Goal: Information Seeking & Learning: Find specific fact

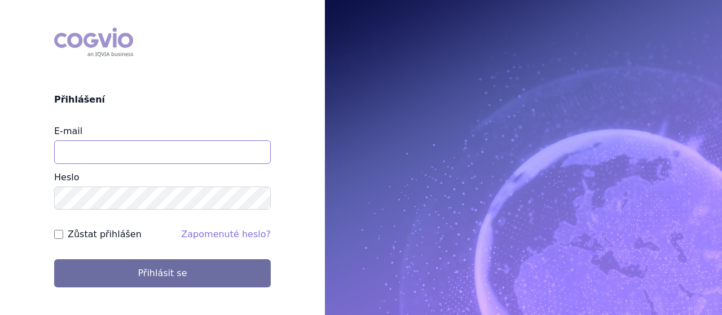
drag, startPoint x: 230, startPoint y: 147, endPoint x: 200, endPoint y: 145, distance: 30.0
click at [230, 147] on input "E-mail" at bounding box center [162, 153] width 217 height 24
click at [202, 146] on input "E-mail" at bounding box center [162, 153] width 217 height 24
type input "[PERSON_NAME][EMAIL_ADDRESS][DOMAIN_NAME]"
click at [103, 230] on label "Zůstat přihlášen" at bounding box center [105, 235] width 74 height 14
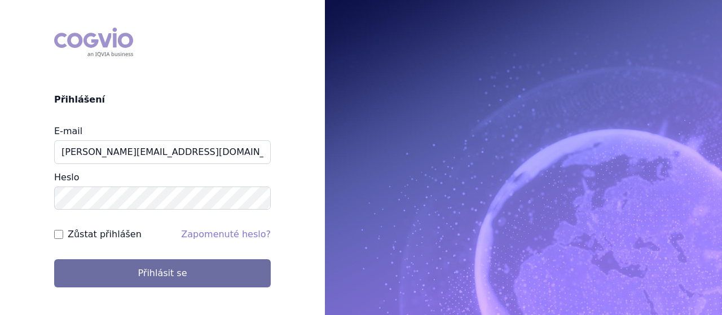
click at [62, 232] on input "Zůstat přihlášen" at bounding box center [58, 234] width 9 height 9
checkbox input "true"
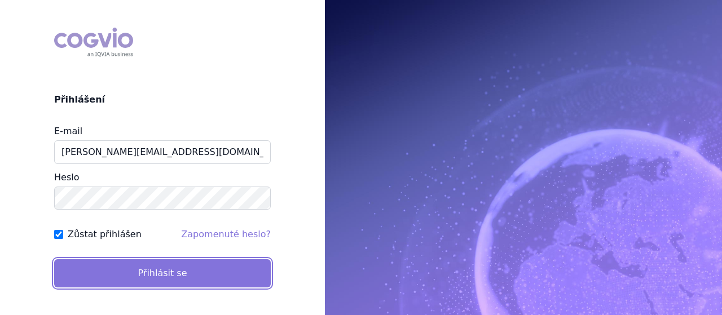
click at [94, 269] on button "Přihlásit se" at bounding box center [162, 274] width 217 height 28
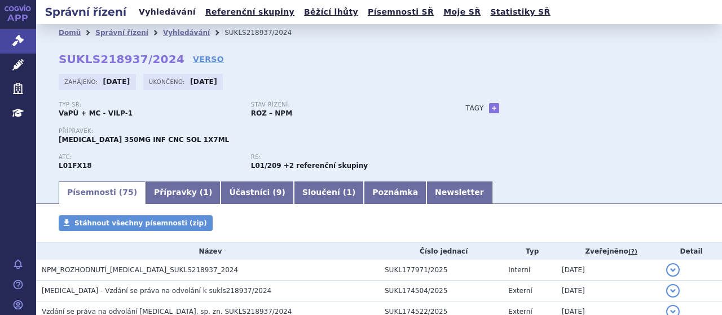
click at [162, 11] on link "Vyhledávání" at bounding box center [167, 12] width 64 height 15
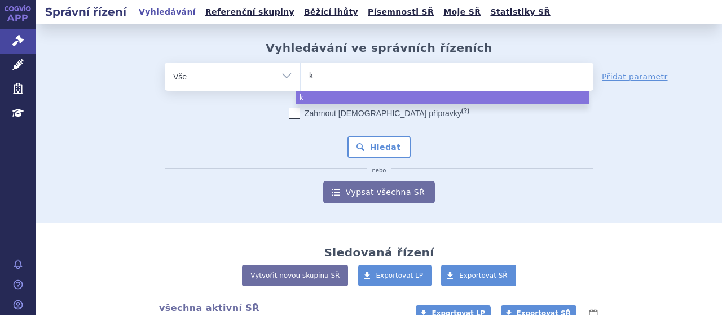
type input "ke"
type input "keyt"
type input "keytr"
type input "keytru"
type input "keytrud"
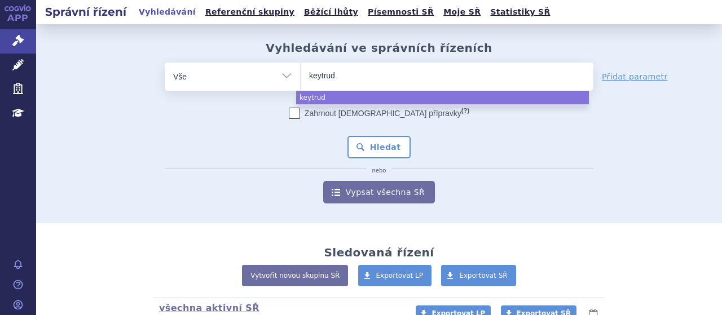
type input "[MEDICAL_DATA]"
select select "keytruda"
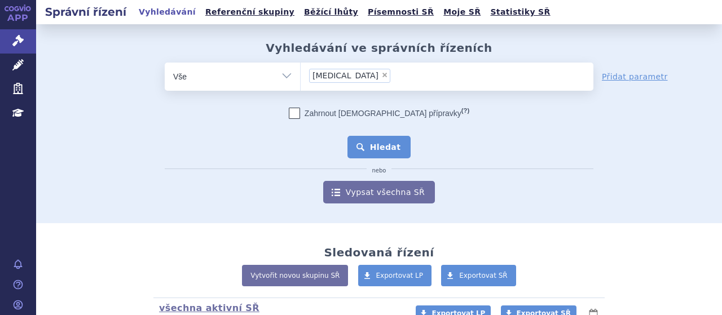
click at [375, 148] on button "Hledat" at bounding box center [380, 147] width 64 height 23
